Goal: Navigation & Orientation: Find specific page/section

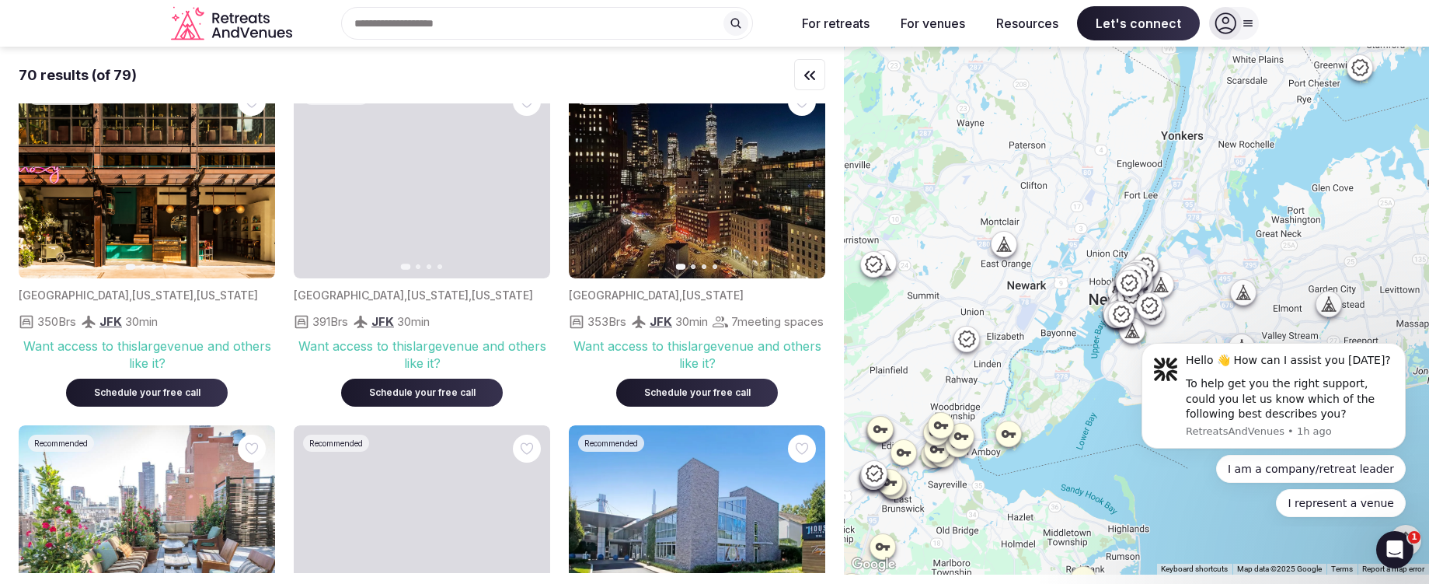
scroll to position [3269, 0]
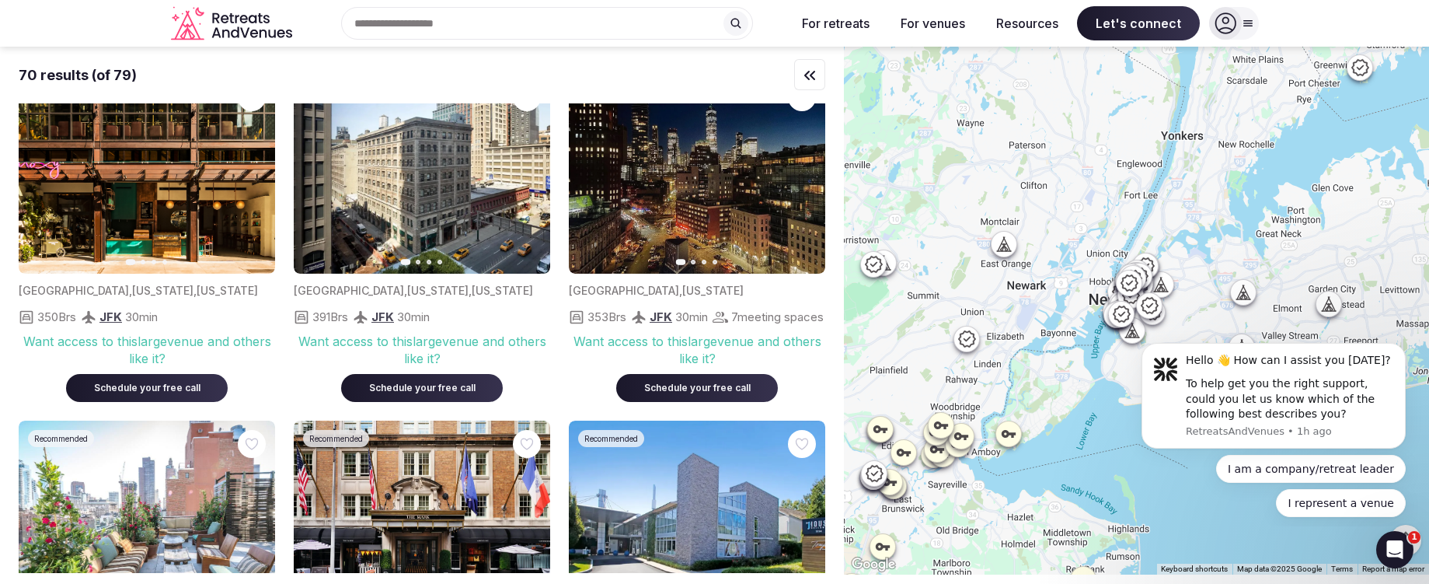
click at [1100, 226] on div at bounding box center [1136, 311] width 585 height 528
click at [1401, 346] on icon "Dismiss notification" at bounding box center [1402, 348] width 9 height 9
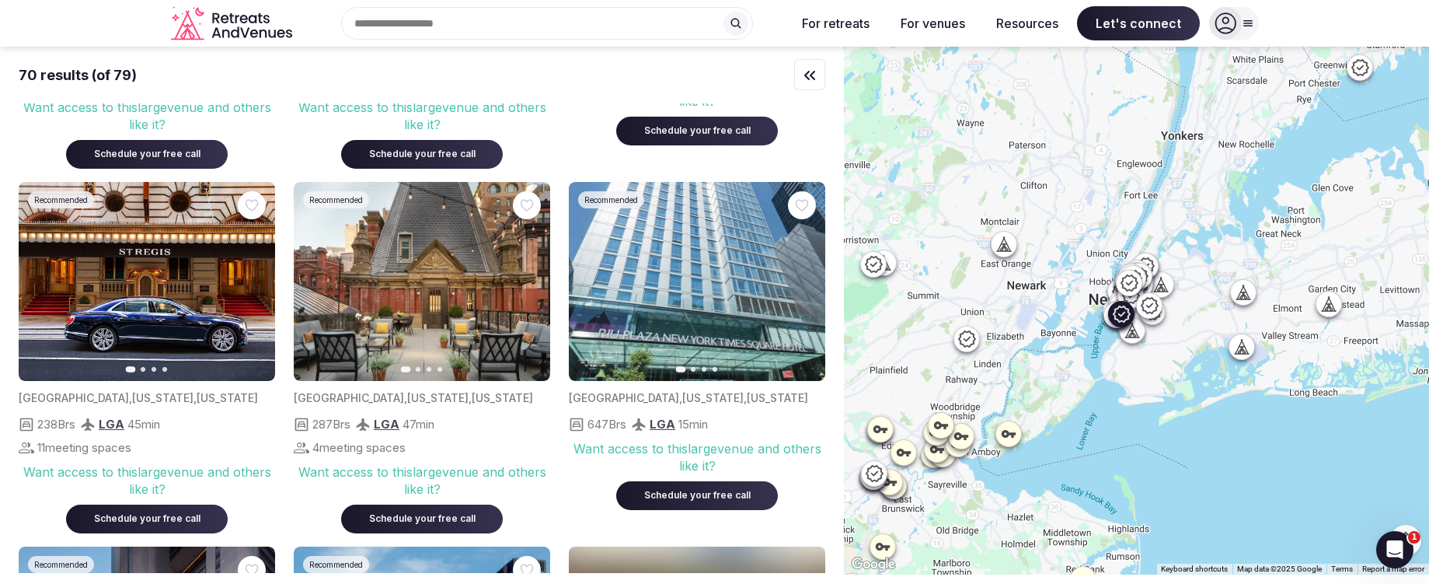
scroll to position [5351, 0]
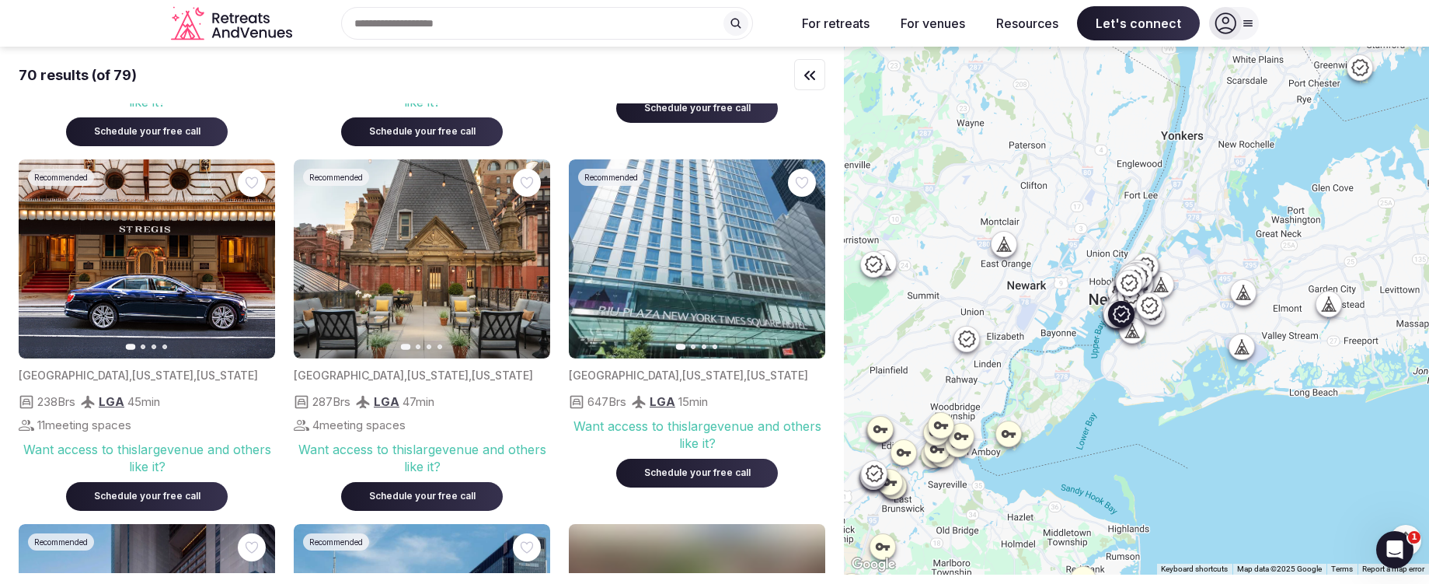
click at [528, 264] on icon "button" at bounding box center [529, 258] width 6 height 11
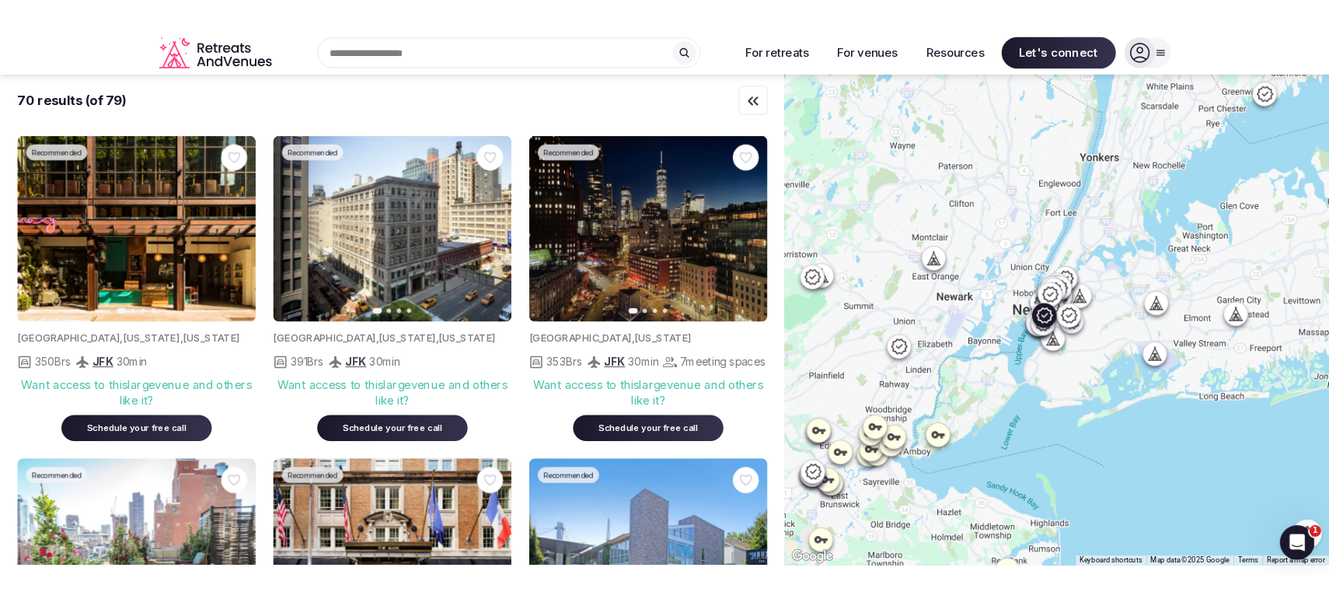
scroll to position [3162, 0]
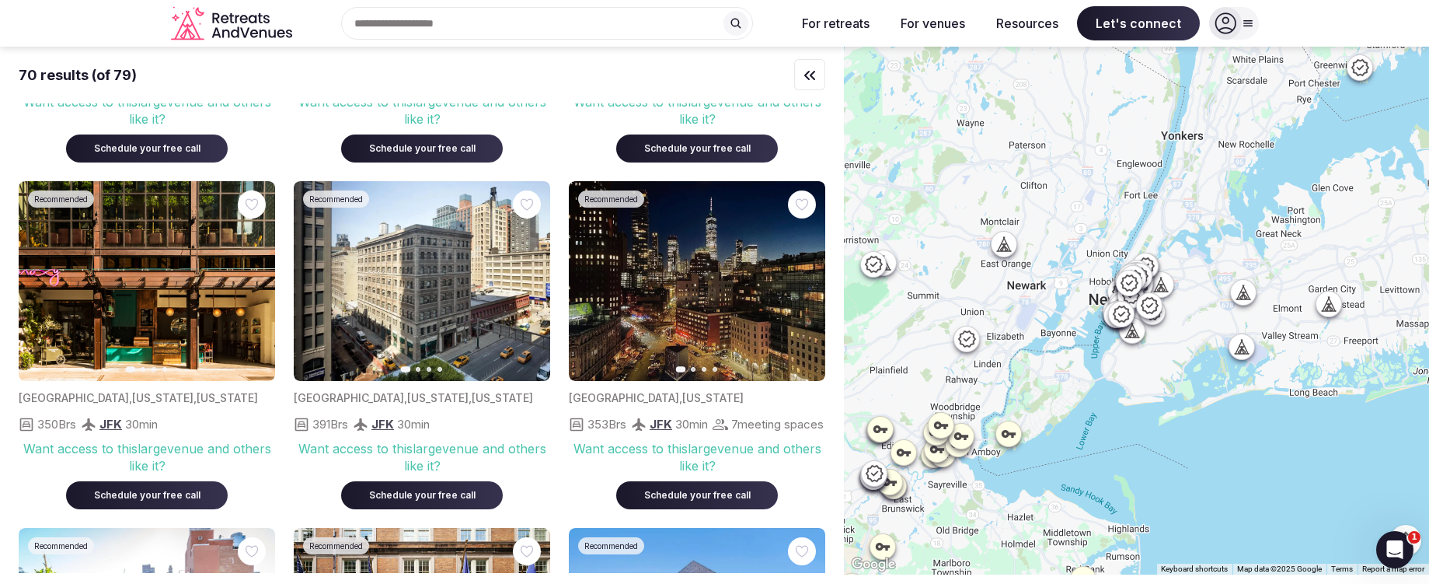
click at [1006, 250] on icon at bounding box center [1006, 248] width 4 height 5
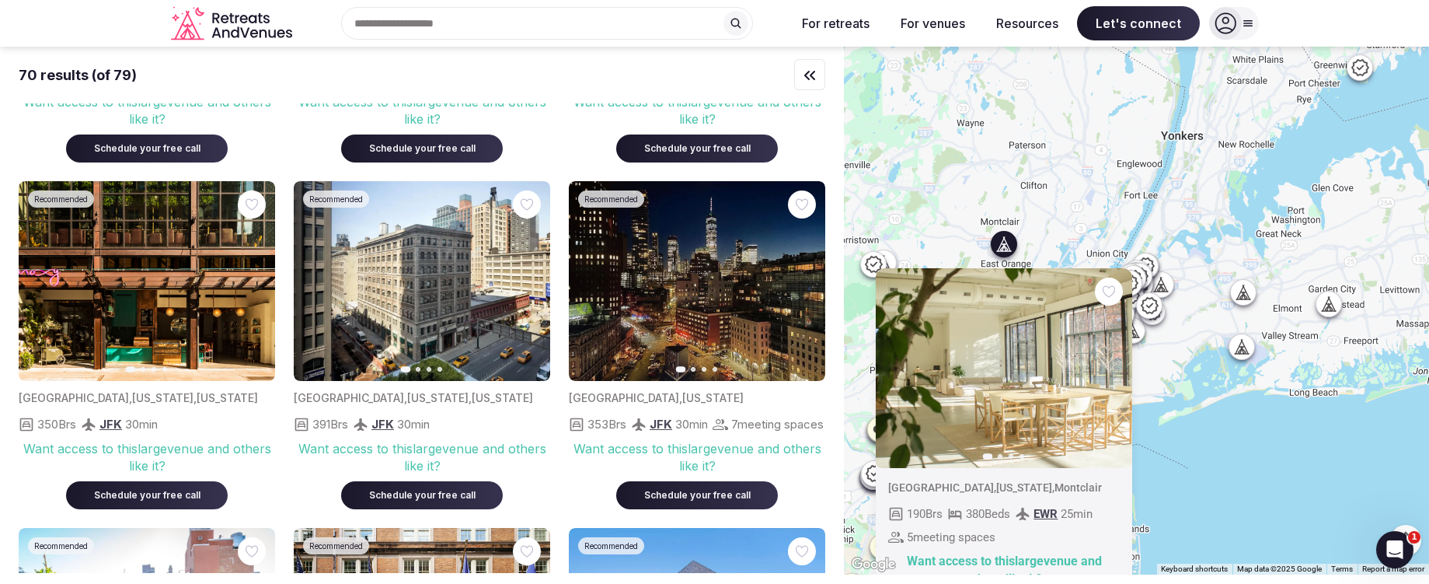
click at [1112, 364] on icon "button" at bounding box center [1111, 367] width 12 height 12
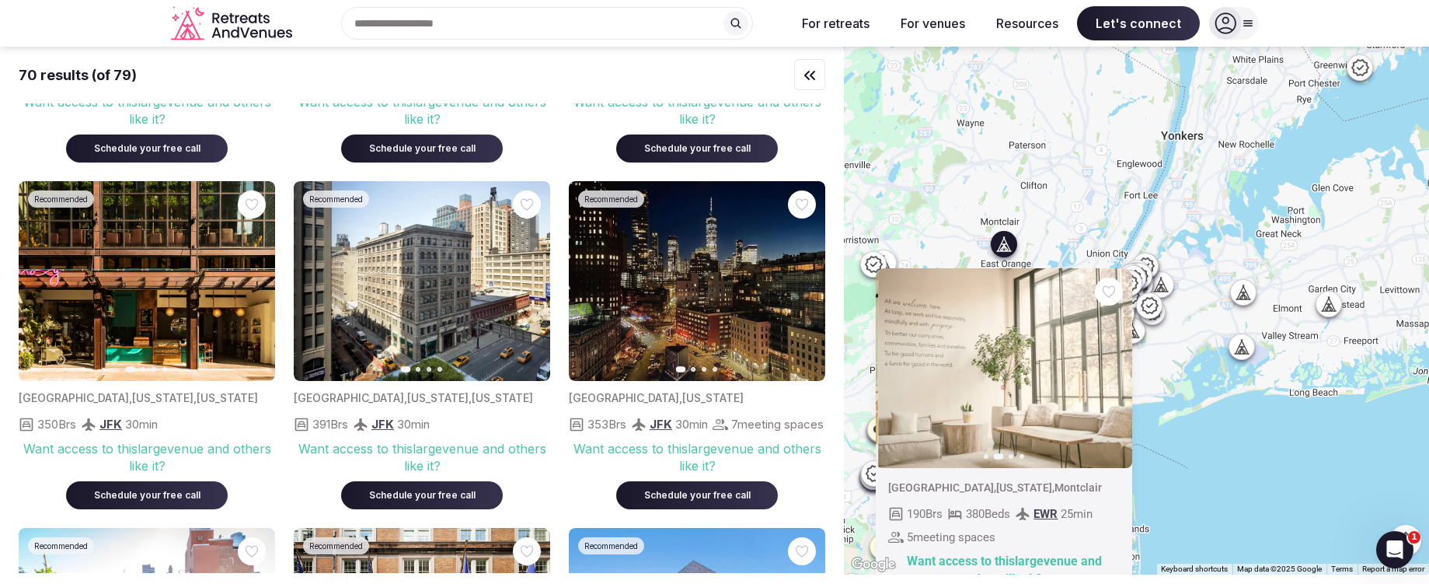
click at [1112, 364] on icon "button" at bounding box center [1111, 367] width 12 height 12
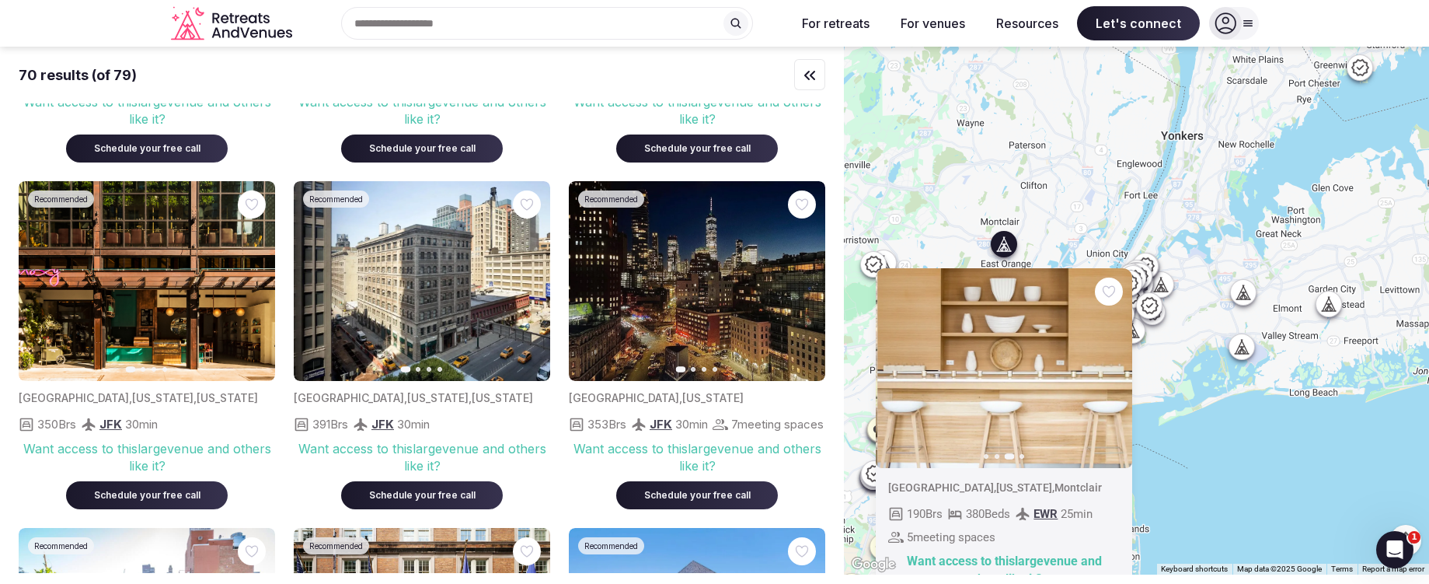
click at [1112, 364] on icon "button" at bounding box center [1111, 367] width 12 height 12
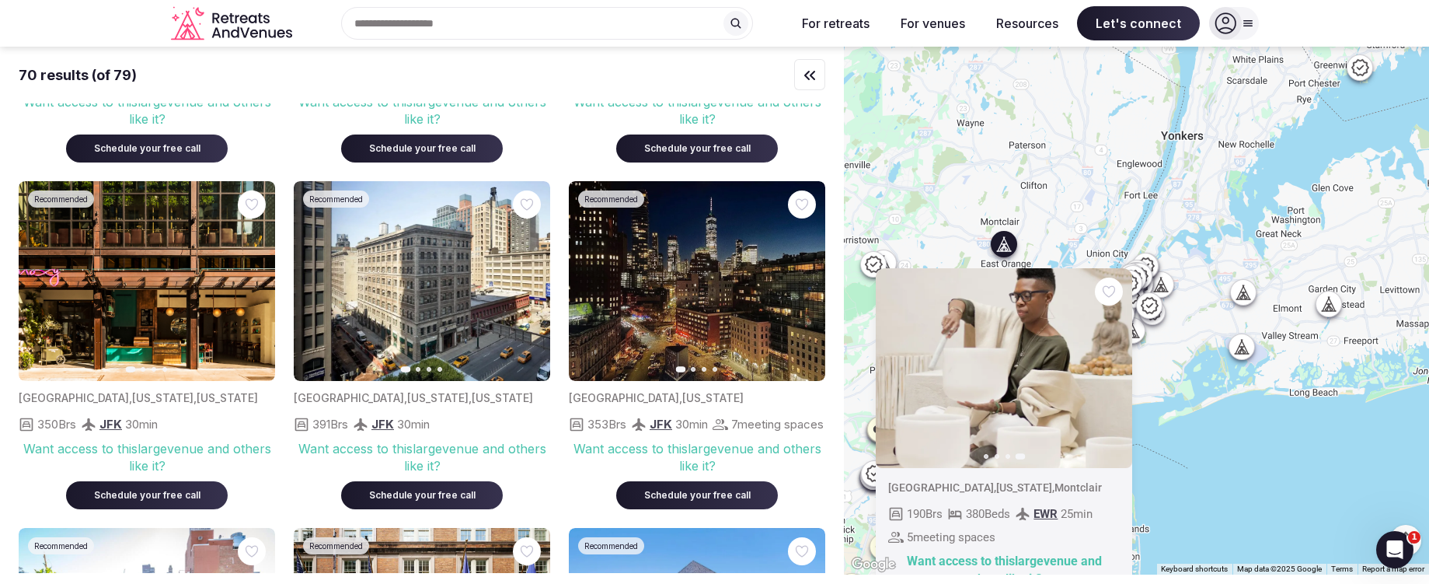
click at [892, 368] on icon "button" at bounding box center [898, 367] width 12 height 12
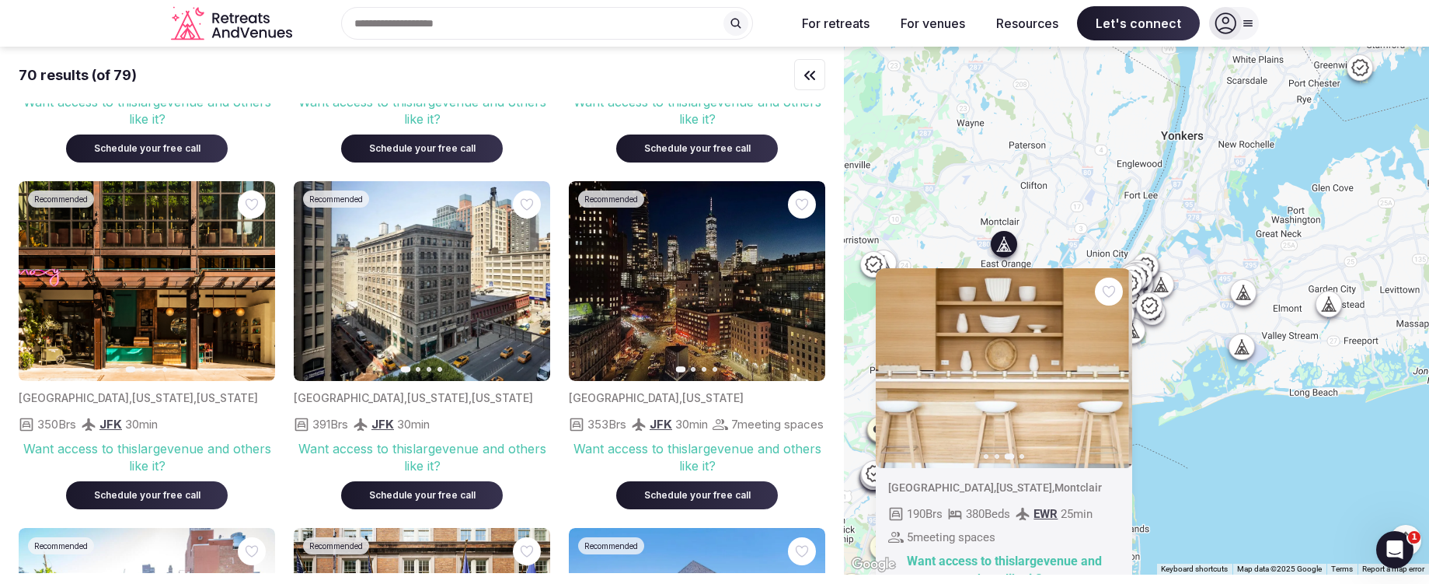
click at [892, 368] on icon "button" at bounding box center [898, 367] width 12 height 12
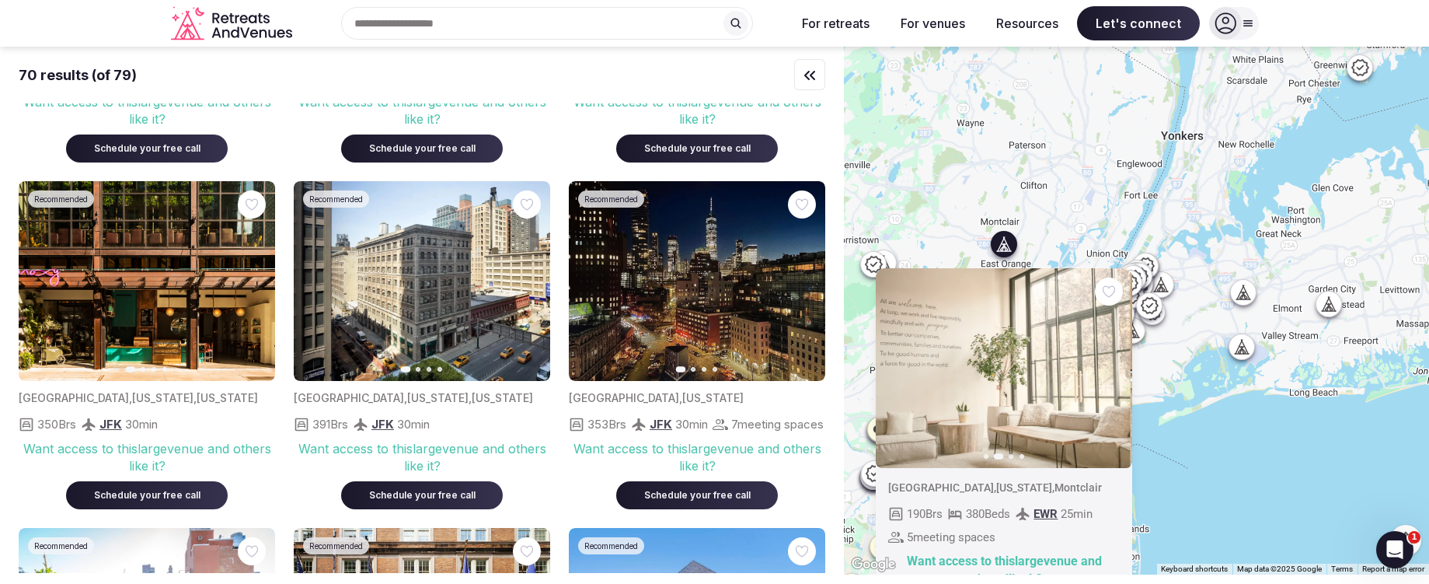
click at [892, 368] on icon "button" at bounding box center [898, 367] width 12 height 12
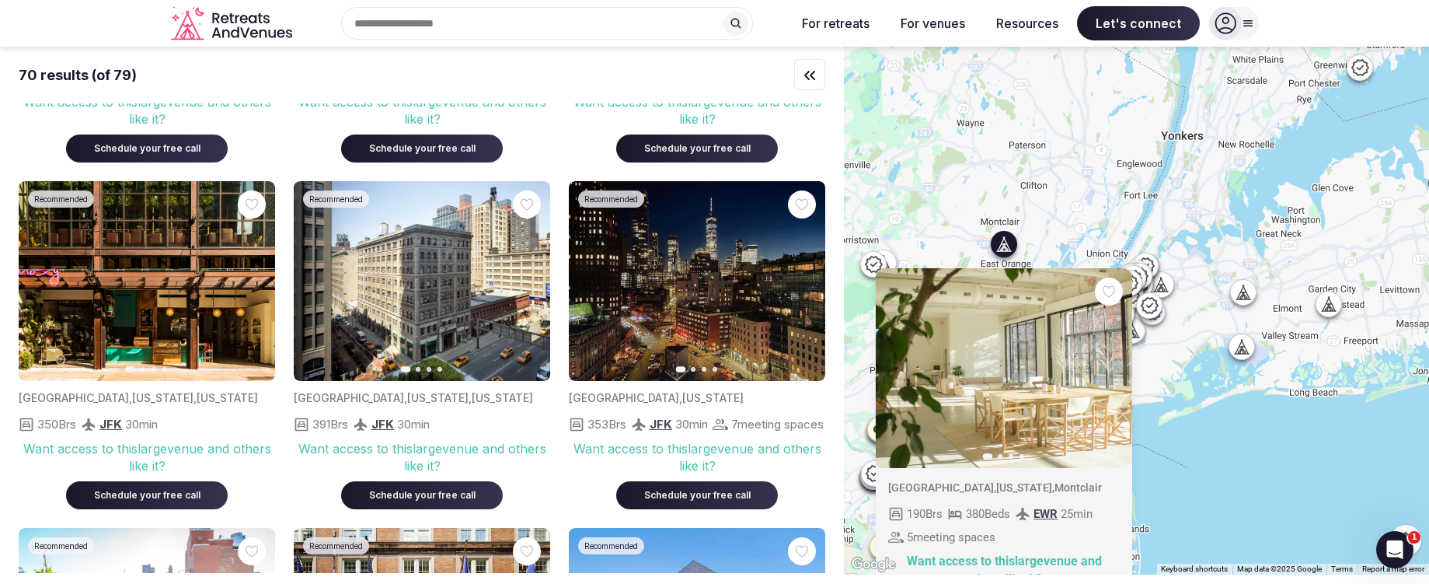
click at [998, 387] on img at bounding box center [1004, 368] width 257 height 200
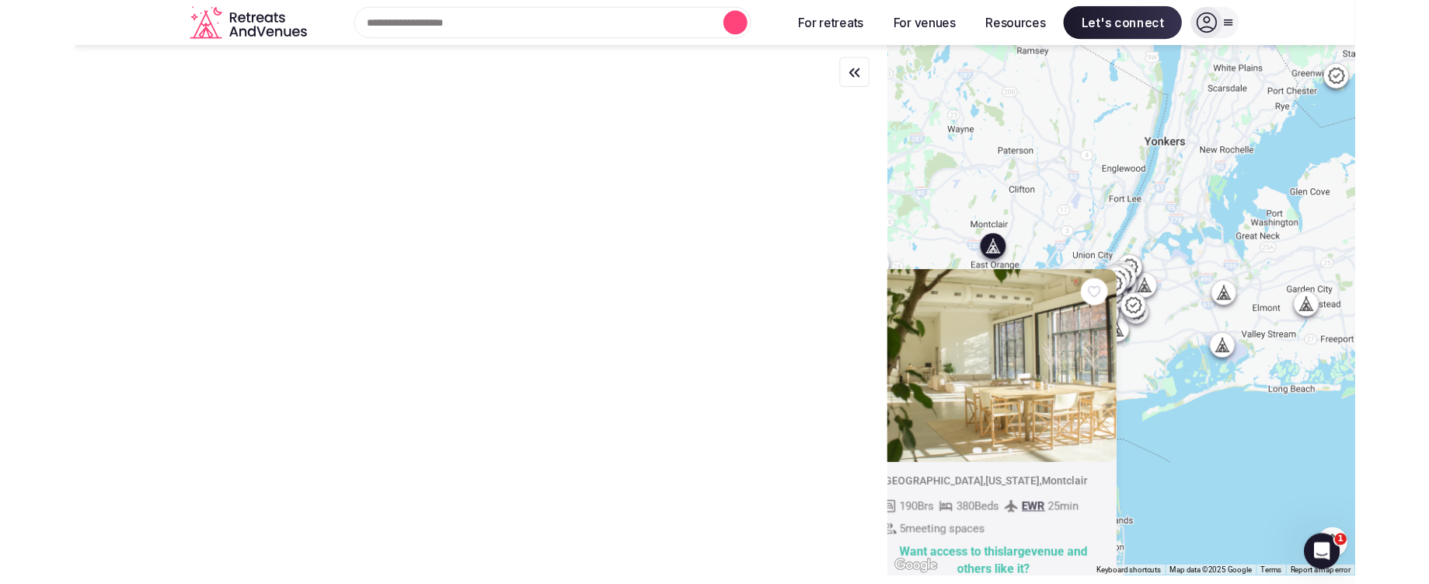
scroll to position [0, 0]
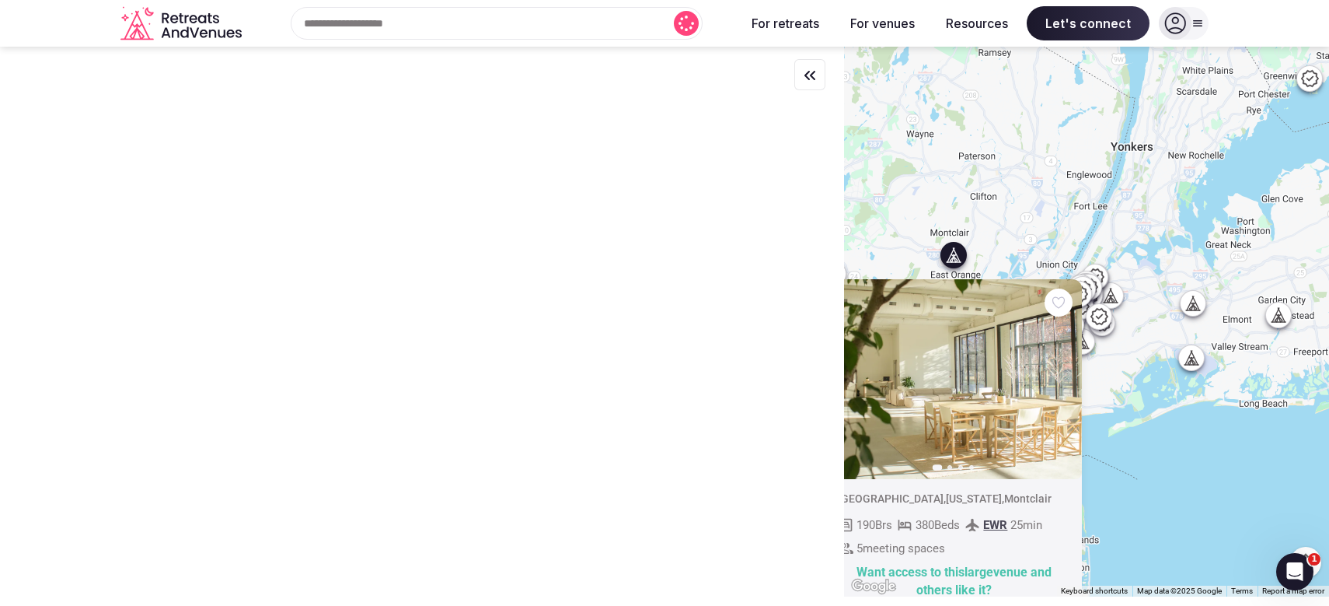
click at [947, 364] on img at bounding box center [953, 379] width 257 height 200
click at [905, 219] on div "Previous slide Next slide [GEOGRAPHIC_DATA] , [US_STATE][GEOGRAPHIC_DATA] 190 B…" at bounding box center [1086, 322] width 485 height 550
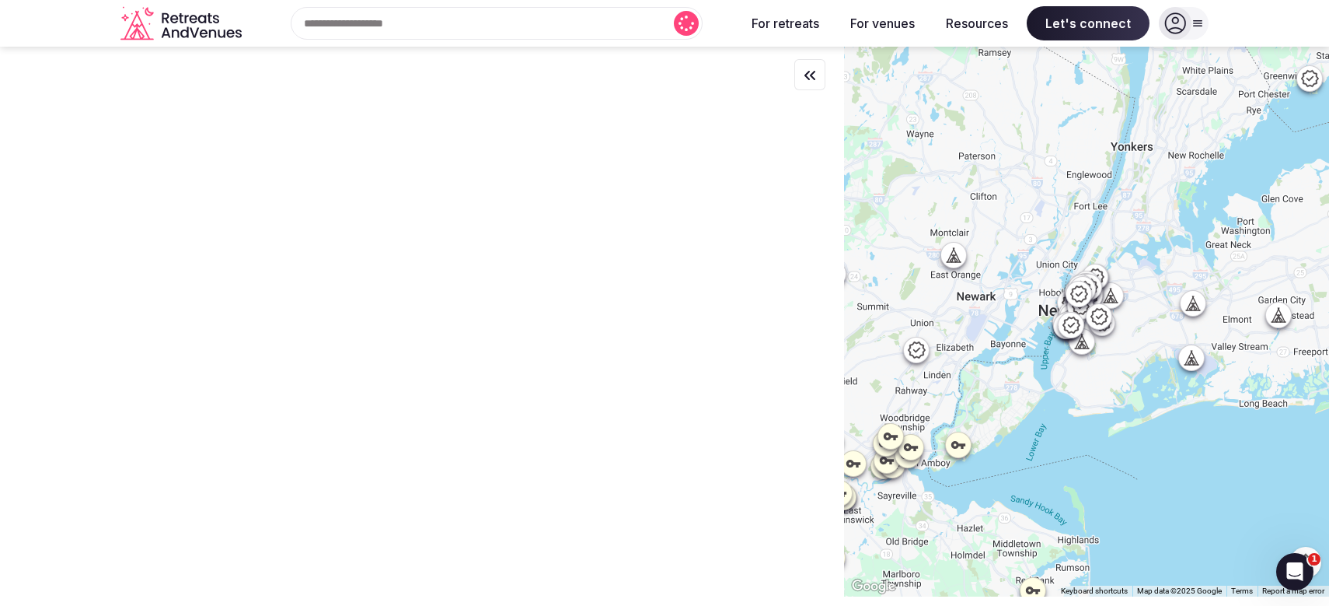
click at [955, 257] on icon at bounding box center [957, 259] width 4 height 5
